Goal: Entertainment & Leisure: Browse casually

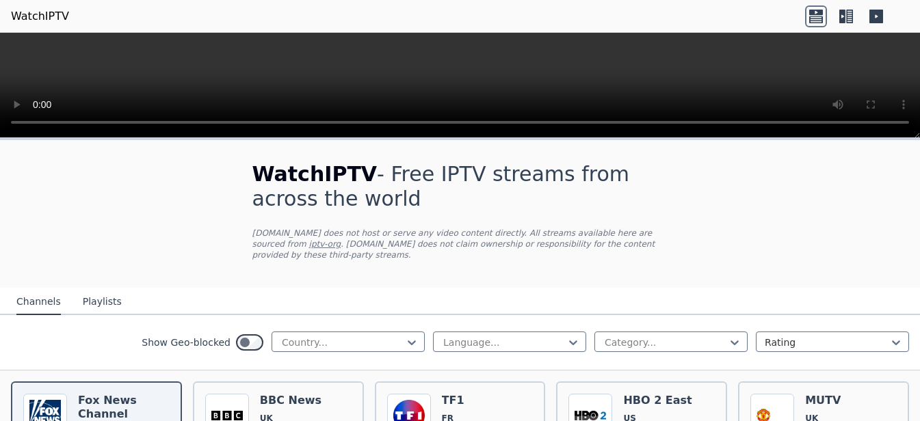
scroll to position [258, 0]
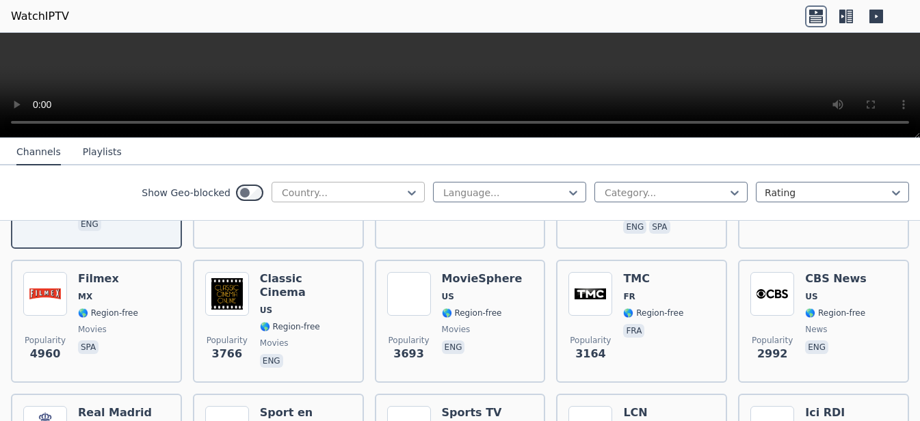
click at [303, 196] on div at bounding box center [342, 193] width 124 height 14
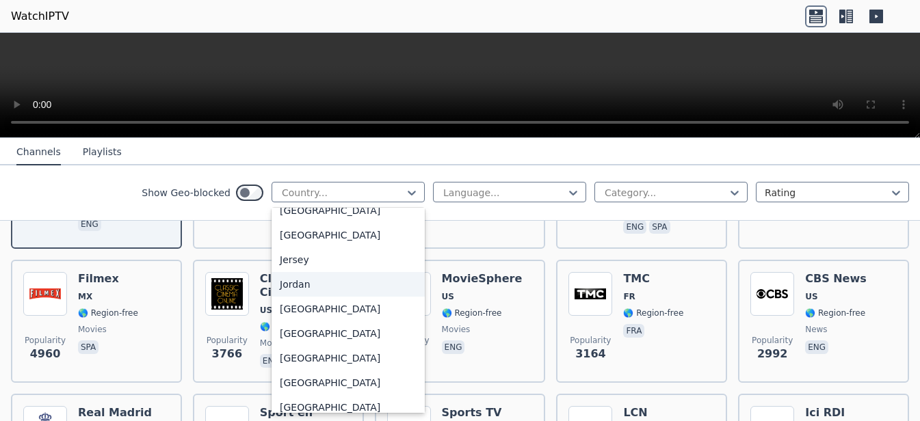
scroll to position [1981, 0]
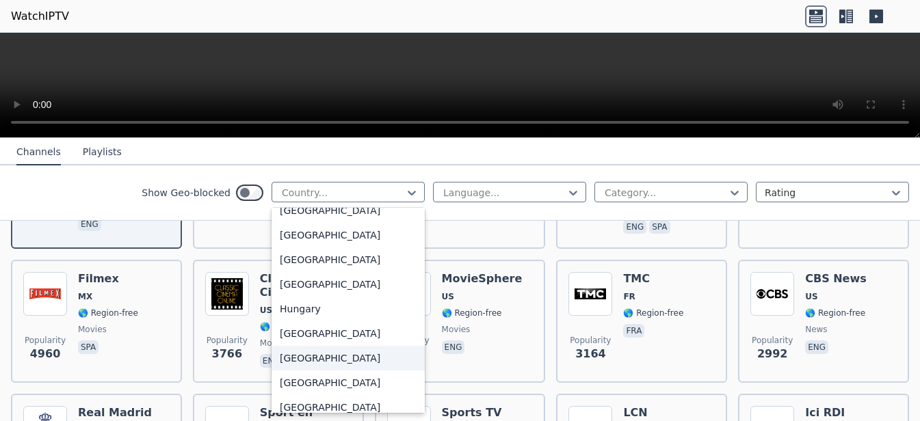
click at [289, 371] on div "[GEOGRAPHIC_DATA]" at bounding box center [347, 358] width 153 height 25
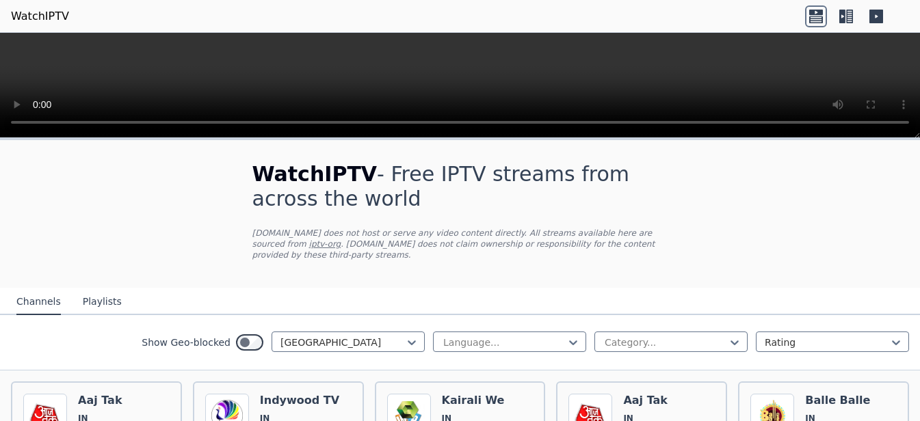
scroll to position [86, 0]
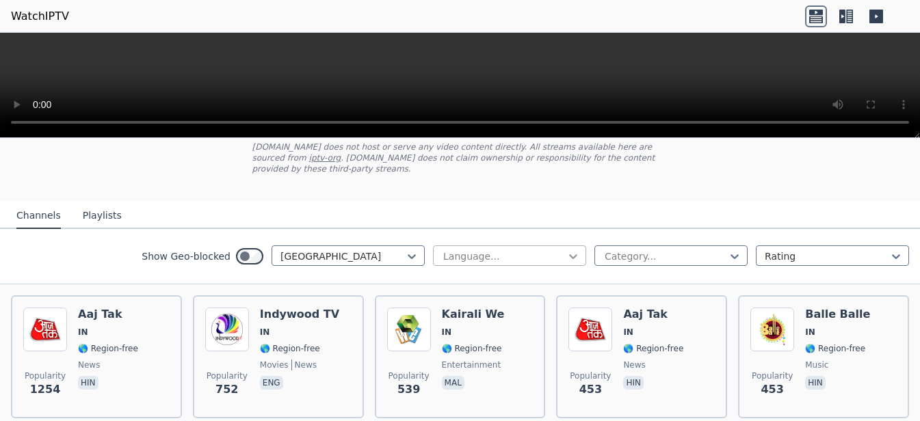
click at [566, 250] on icon at bounding box center [573, 257] width 14 height 14
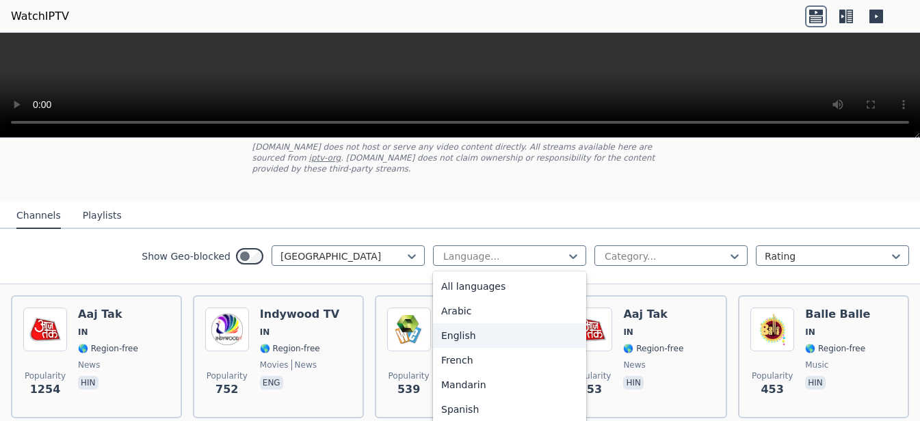
click at [468, 323] on div "English" at bounding box center [509, 335] width 153 height 25
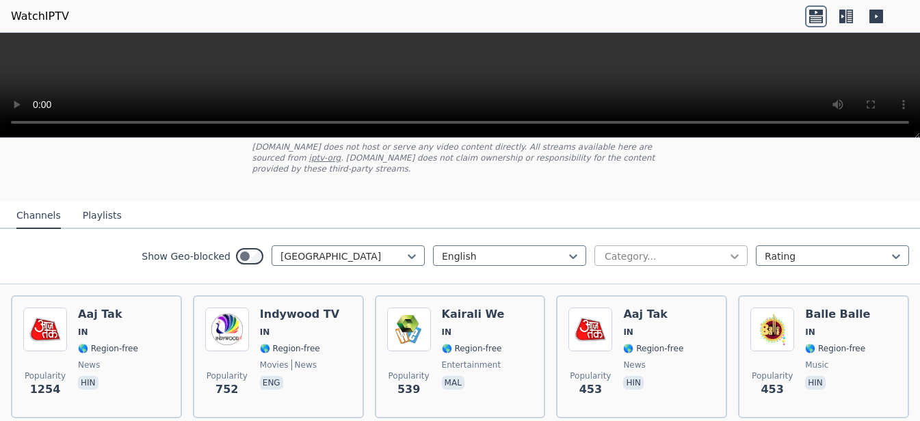
click at [727, 250] on icon at bounding box center [734, 257] width 14 height 14
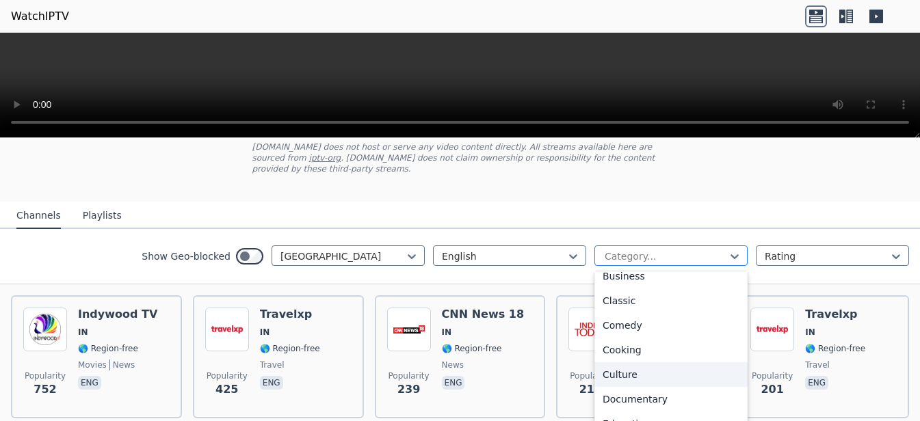
scroll to position [170, 0]
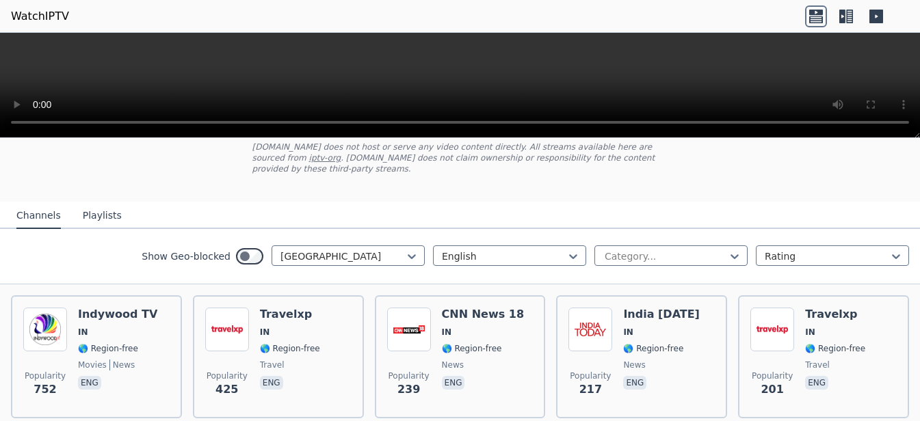
drag, startPoint x: 730, startPoint y: 196, endPoint x: 817, endPoint y: 209, distance: 88.4
click at [733, 202] on nav "Channels Playlists" at bounding box center [460, 215] width 920 height 27
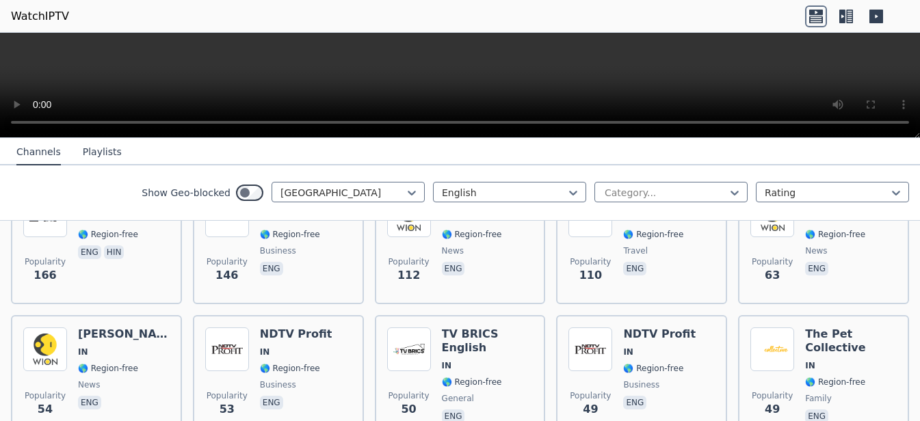
scroll to position [288, 0]
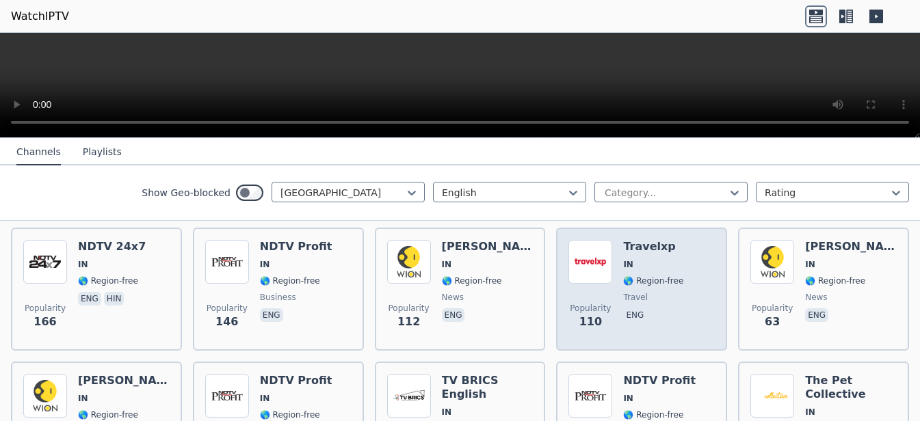
click at [634, 240] on h6 "Travelxp" at bounding box center [653, 247] width 60 height 14
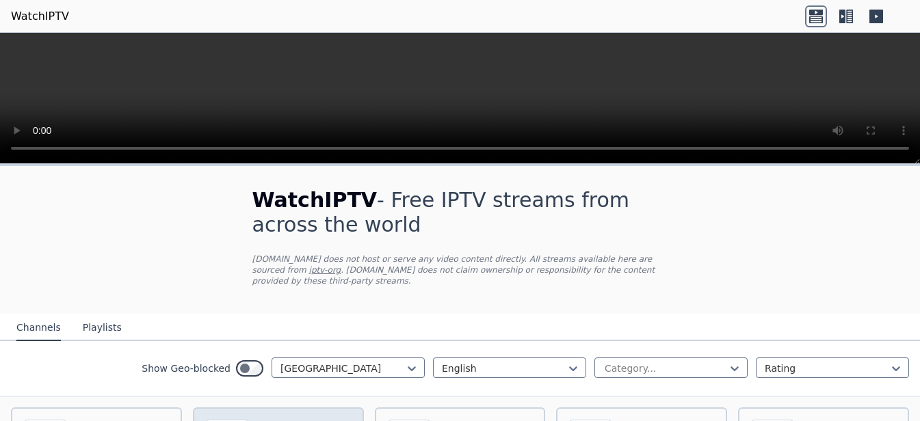
scroll to position [86, 0]
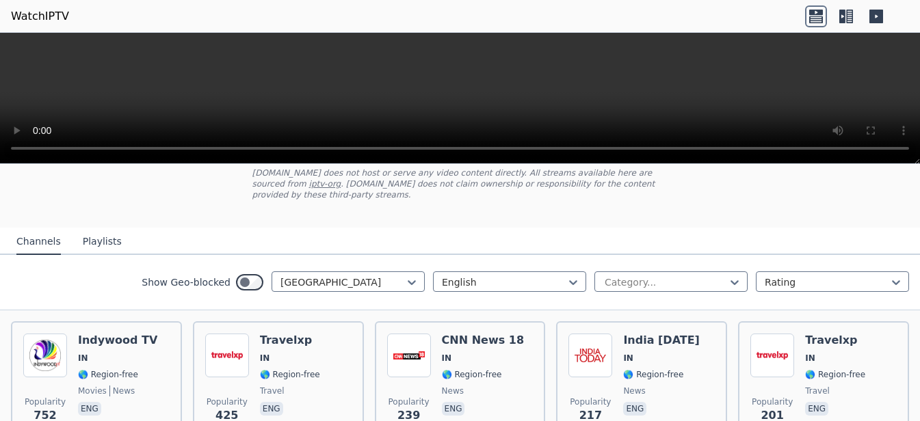
click at [93, 235] on button "Playlists" at bounding box center [102, 242] width 39 height 26
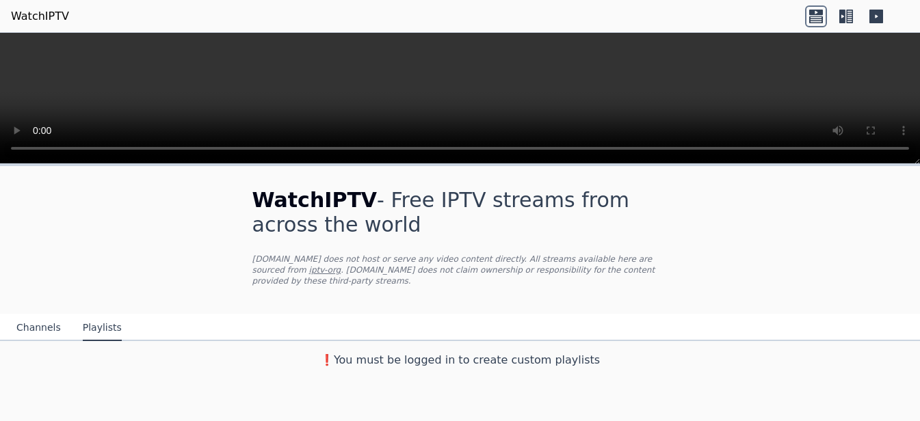
click at [33, 317] on button "Channels" at bounding box center [38, 328] width 44 height 26
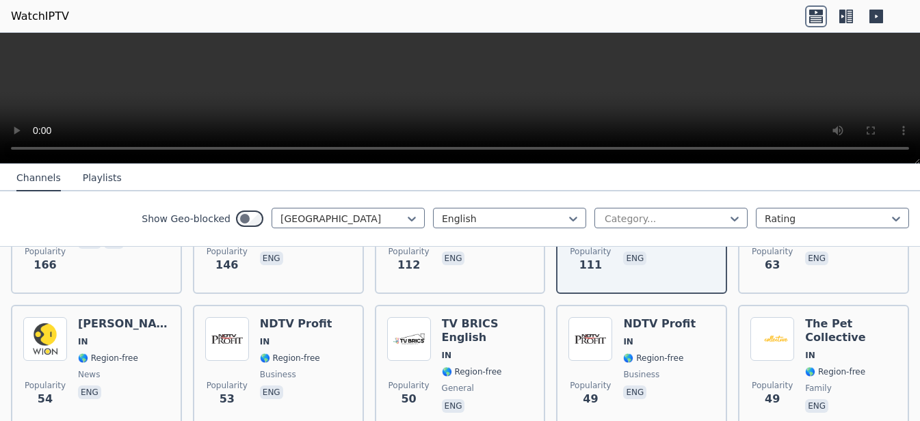
scroll to position [407, 0]
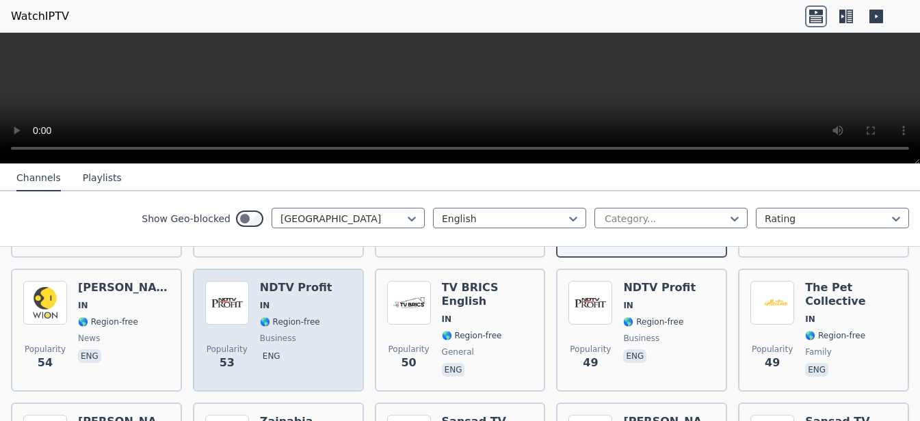
click at [289, 281] on h6 "NDTV Profit" at bounding box center [296, 288] width 72 height 14
